Goal: Transaction & Acquisition: Download file/media

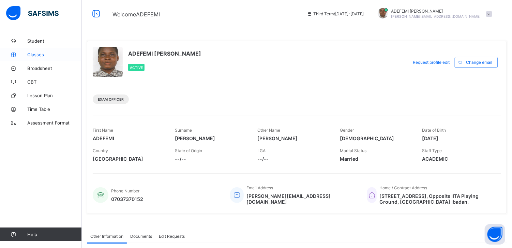
click at [38, 53] on span "Classes" at bounding box center [54, 54] width 55 height 5
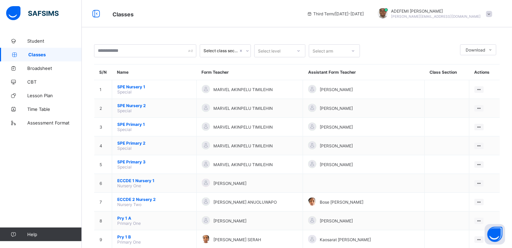
scroll to position [217, 0]
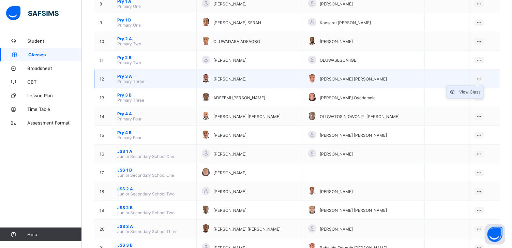
click at [472, 92] on div "View Class" at bounding box center [470, 92] width 21 height 7
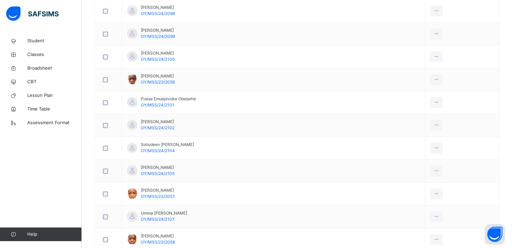
scroll to position [694, 0]
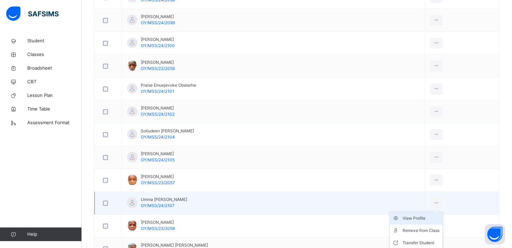
click at [405, 217] on div "View Profile" at bounding box center [421, 218] width 37 height 7
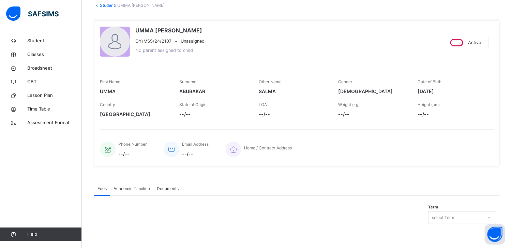
scroll to position [42, 0]
click at [138, 186] on span "Academic Timeline" at bounding box center [132, 189] width 36 height 6
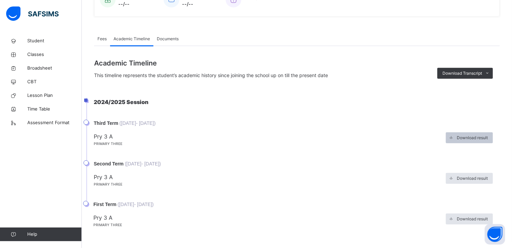
click at [471, 136] on span "Download result" at bounding box center [472, 138] width 31 height 6
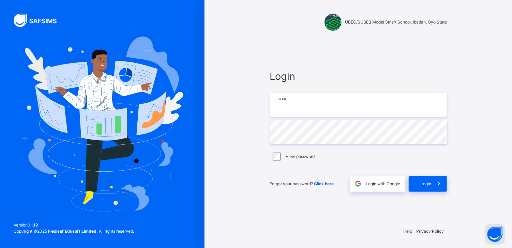
type input "**********"
